Goal: Navigation & Orientation: Find specific page/section

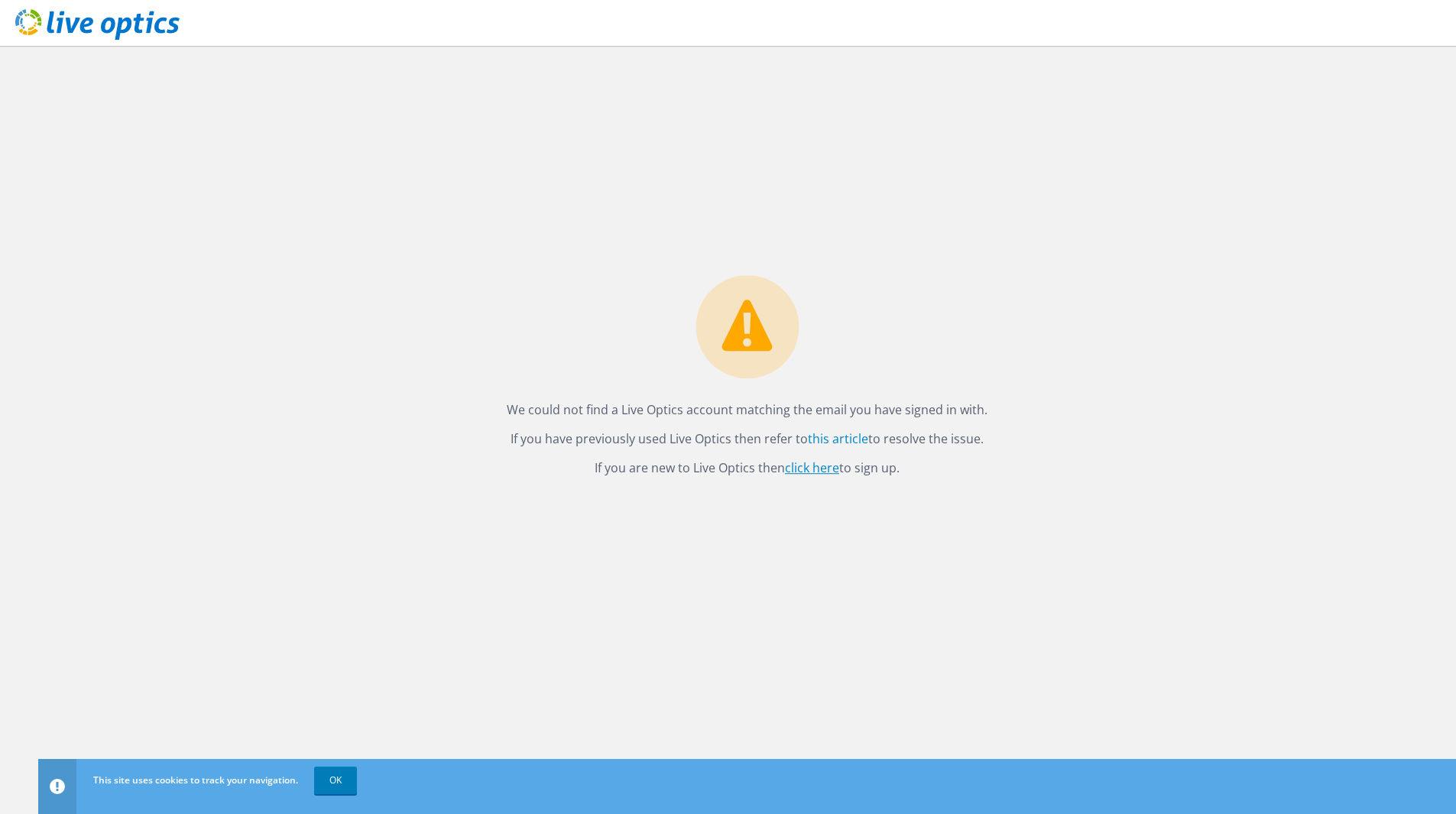
click at [804, 472] on link "click here" at bounding box center [812, 468] width 54 height 17
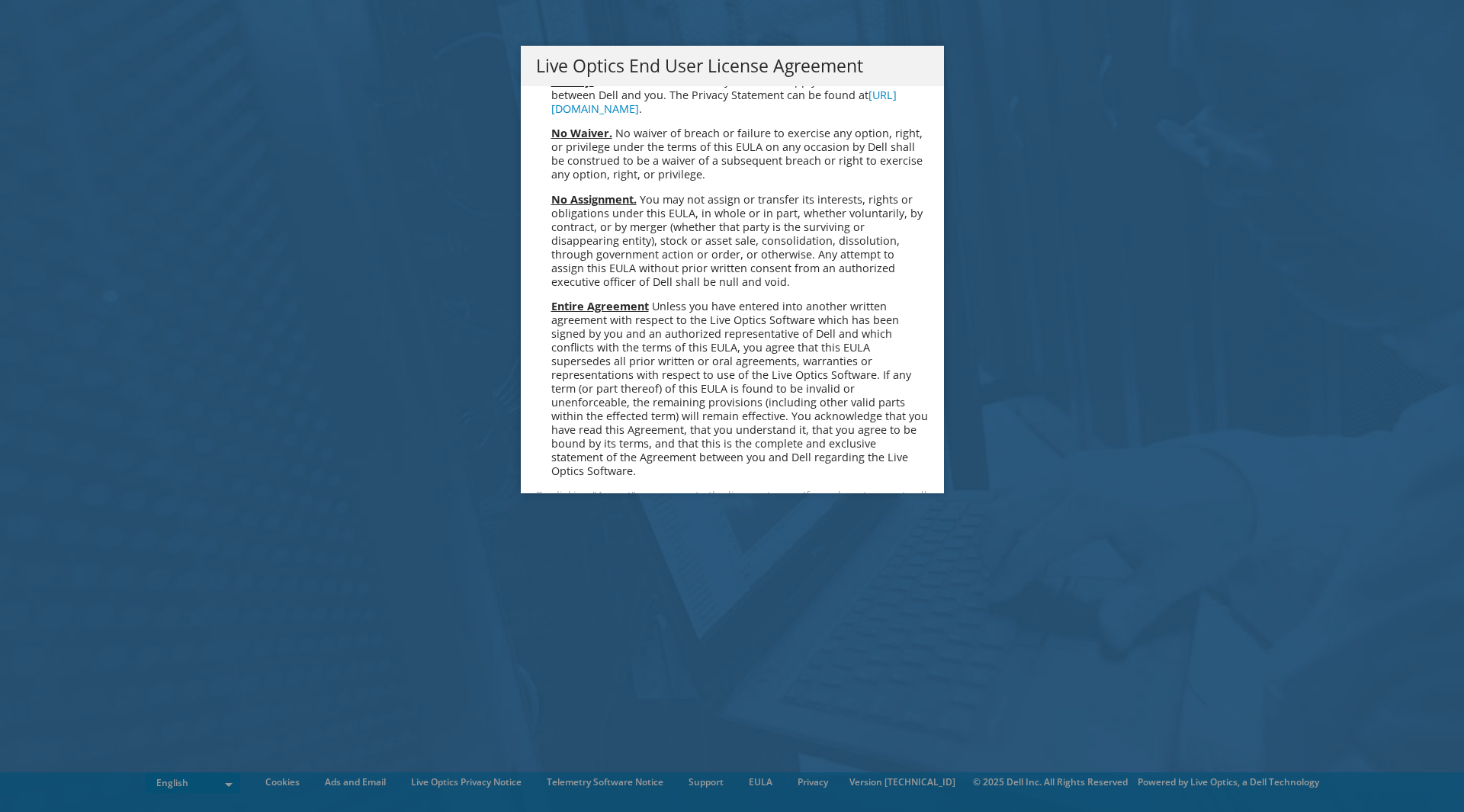
scroll to position [5764, 0]
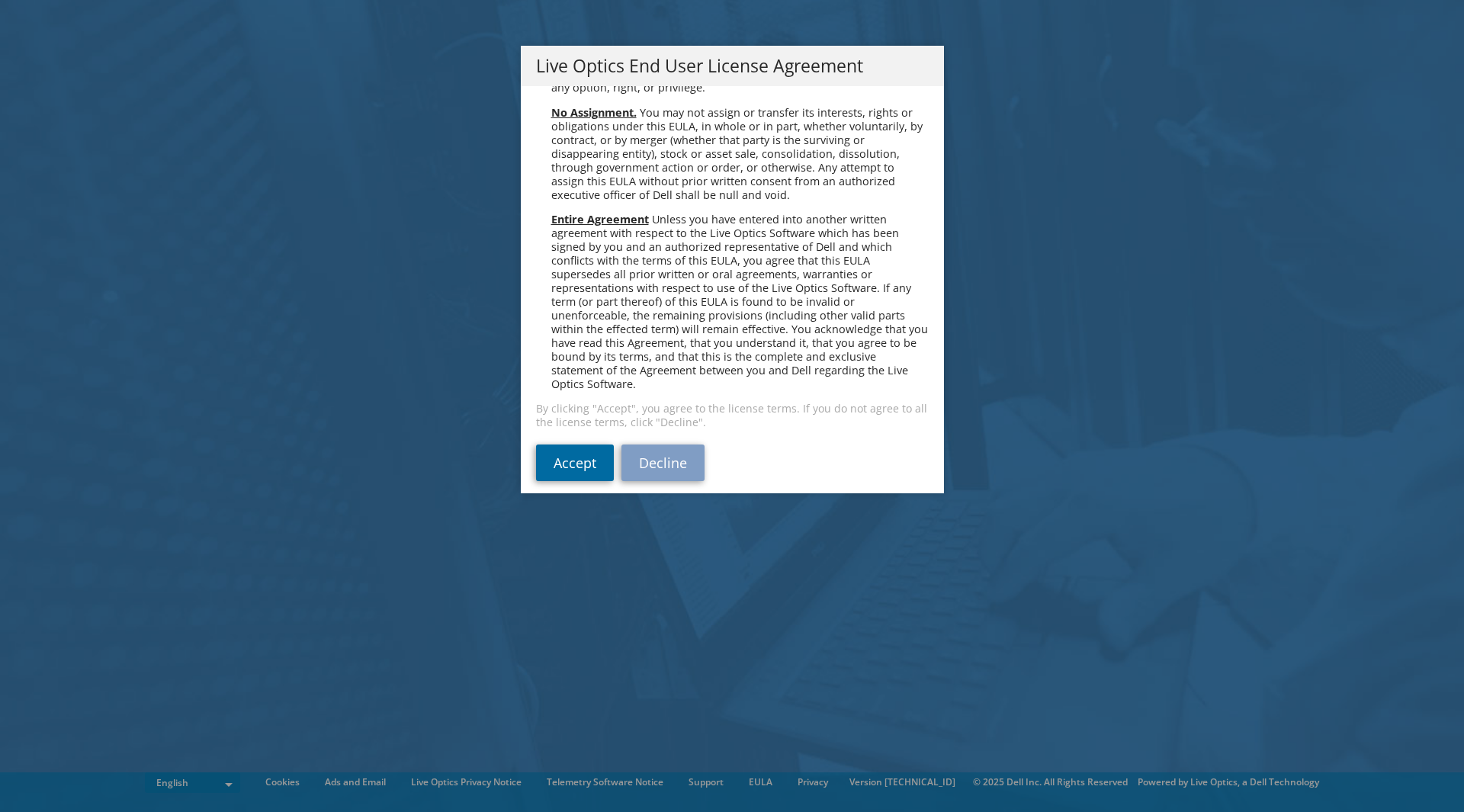
click at [563, 445] on link "Accept" at bounding box center [574, 463] width 78 height 37
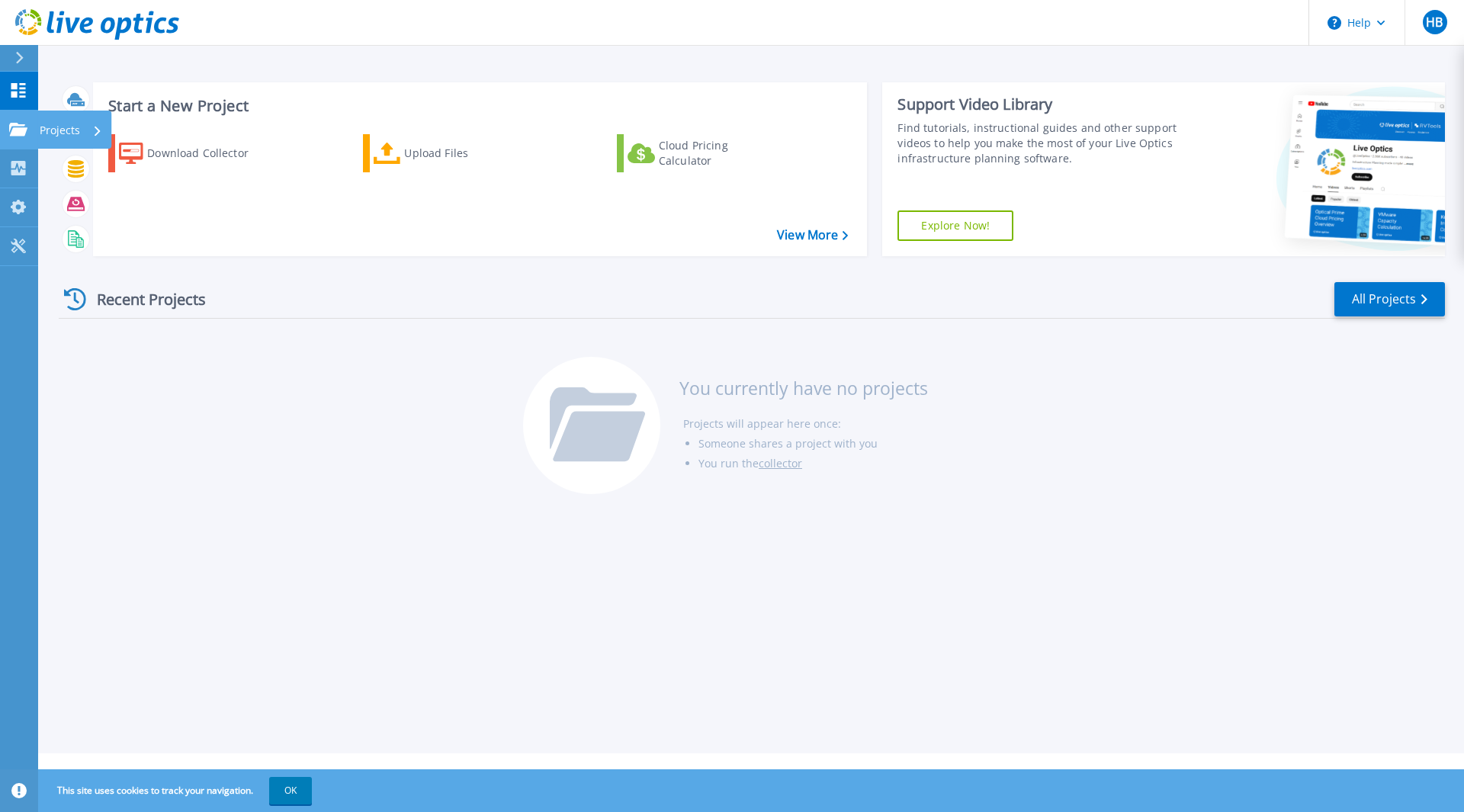
click at [14, 132] on icon at bounding box center [18, 130] width 18 height 13
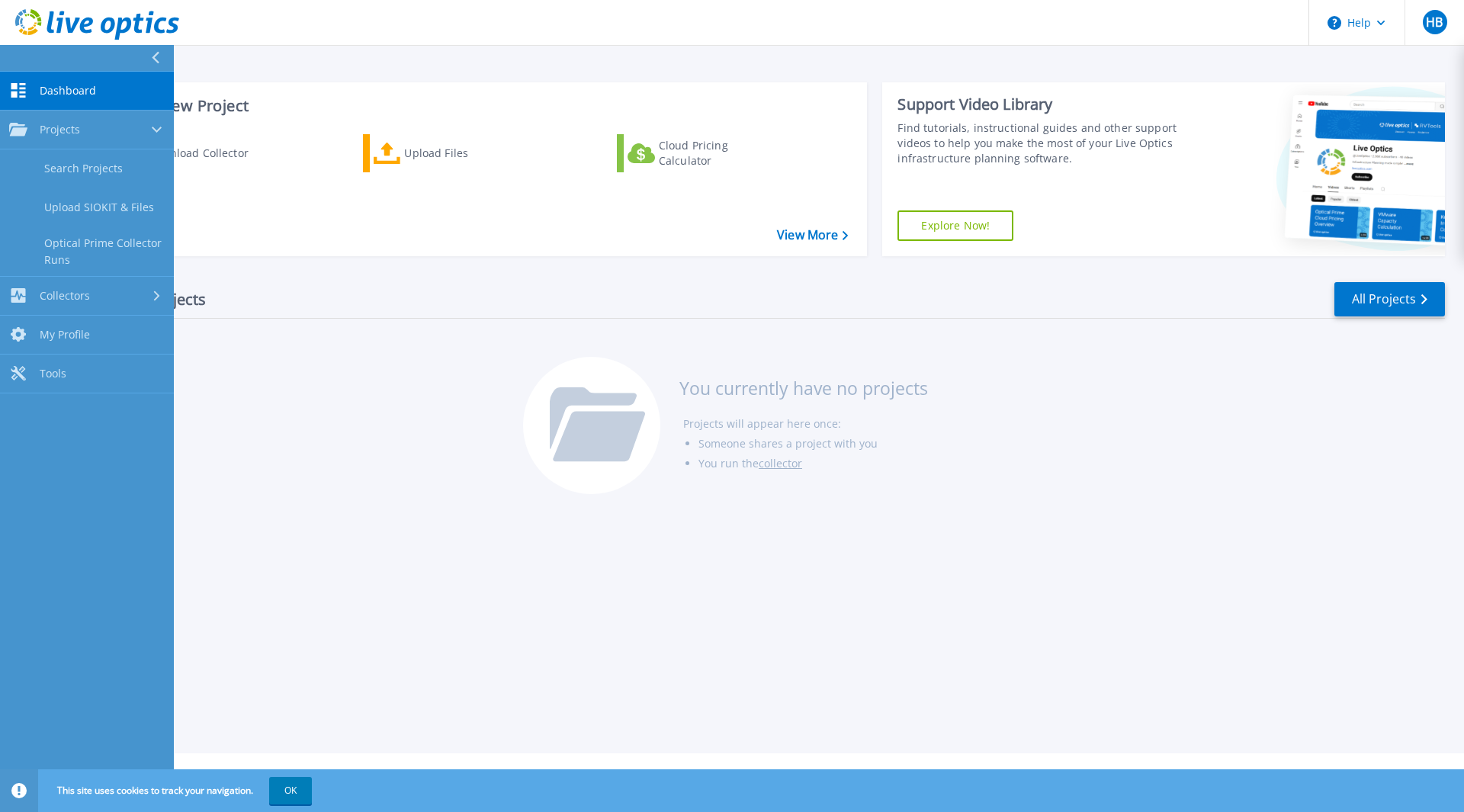
click at [19, 89] on icon at bounding box center [18, 90] width 18 height 14
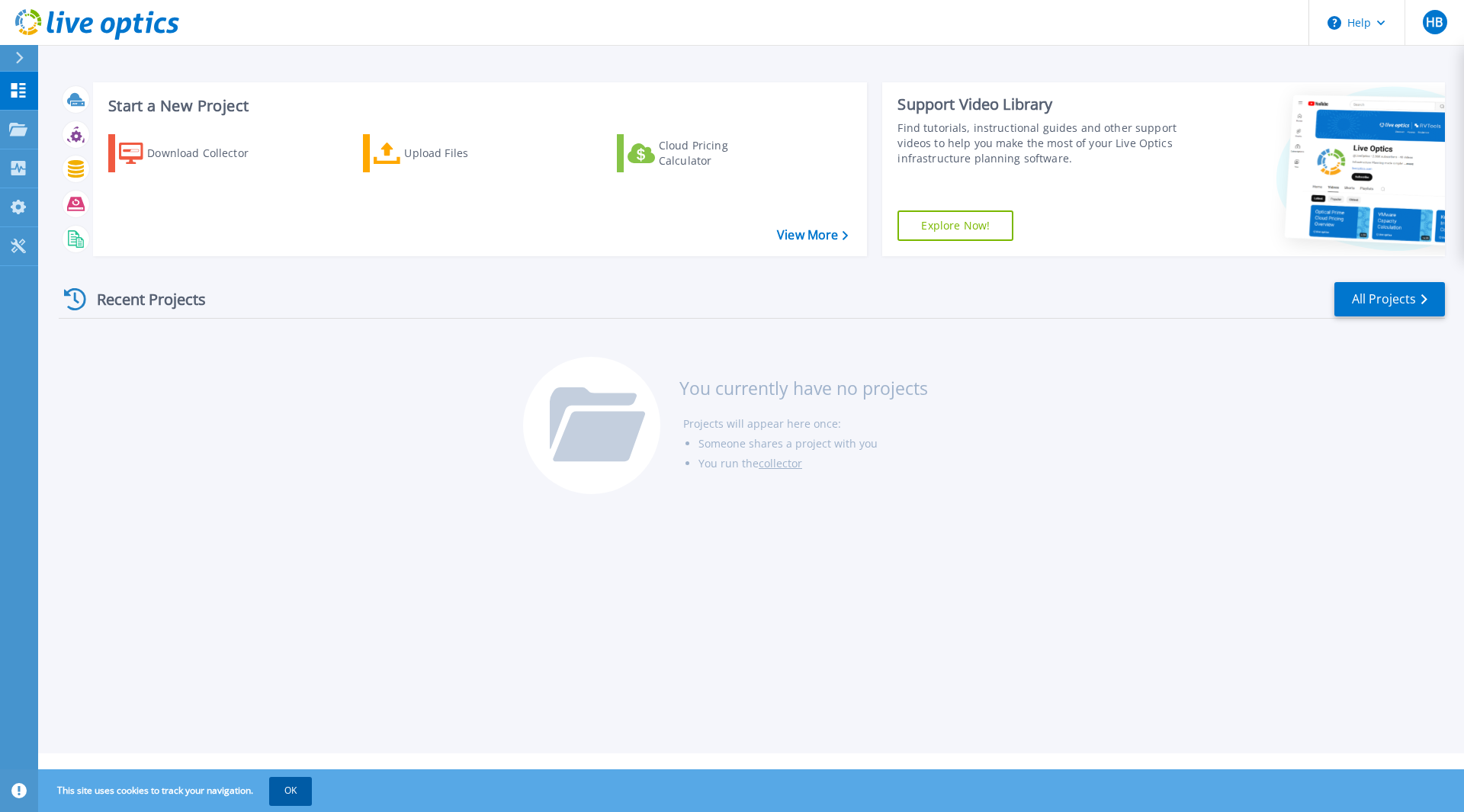
click at [296, 795] on button "OK" at bounding box center [290, 790] width 43 height 27
